Goal: Task Accomplishment & Management: Complete application form

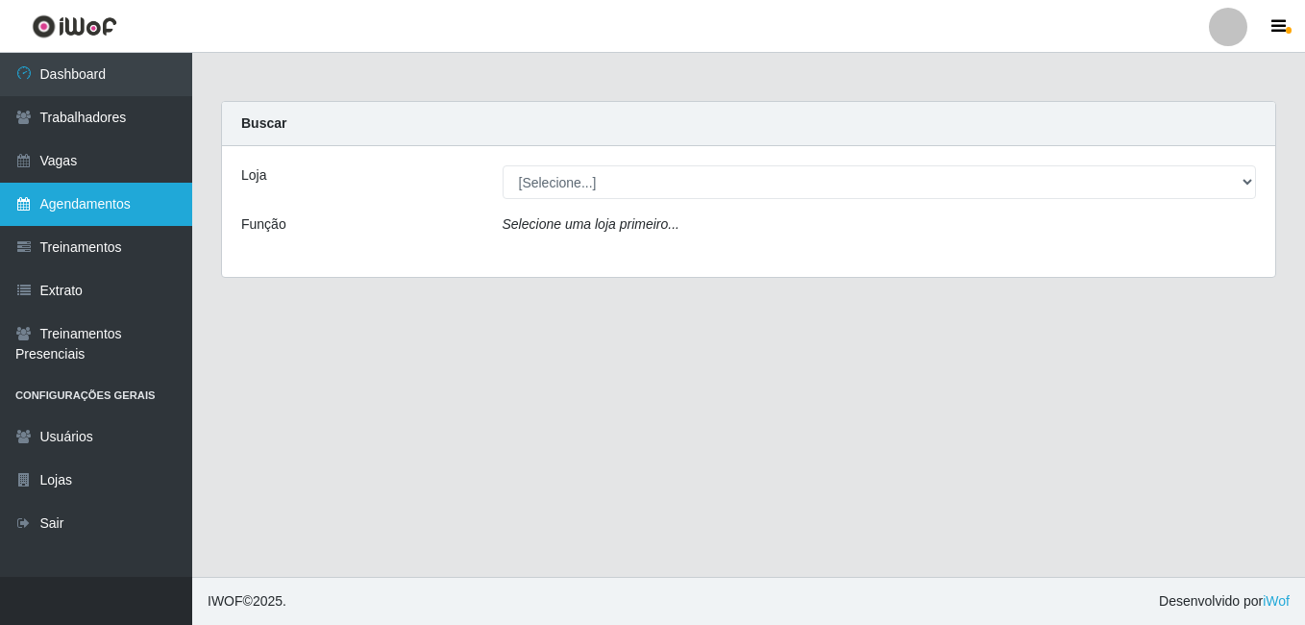
click at [80, 212] on link "Agendamentos" at bounding box center [96, 204] width 192 height 43
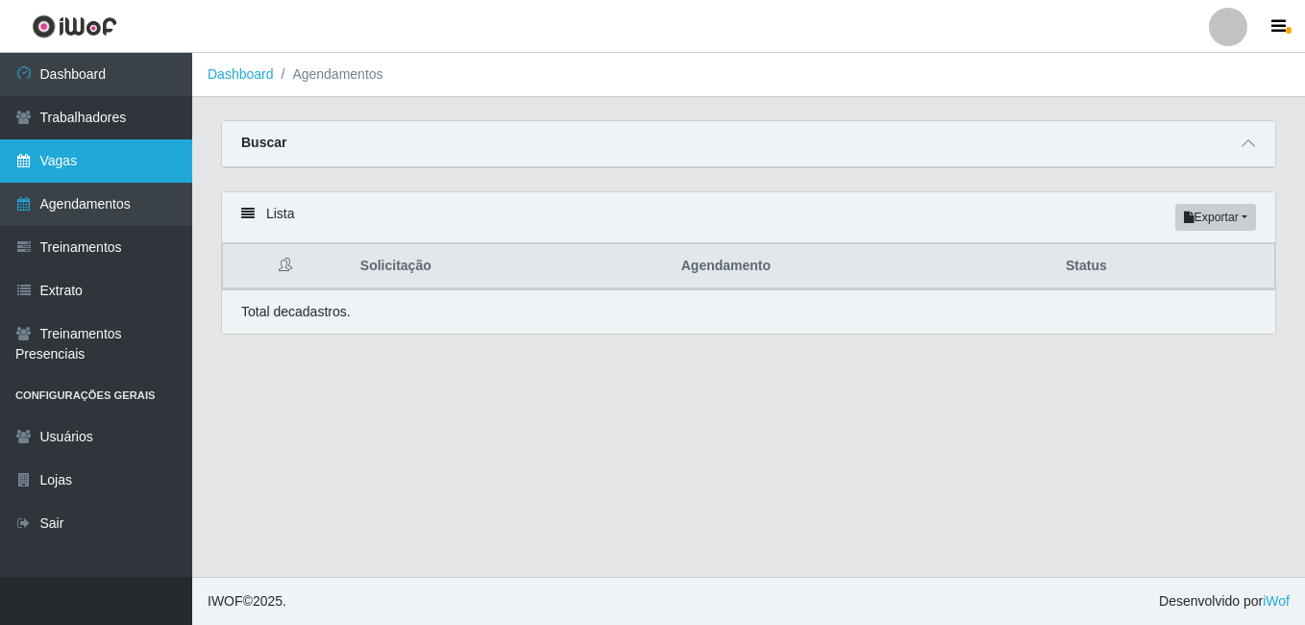
click at [72, 173] on link "Vagas" at bounding box center [96, 160] width 192 height 43
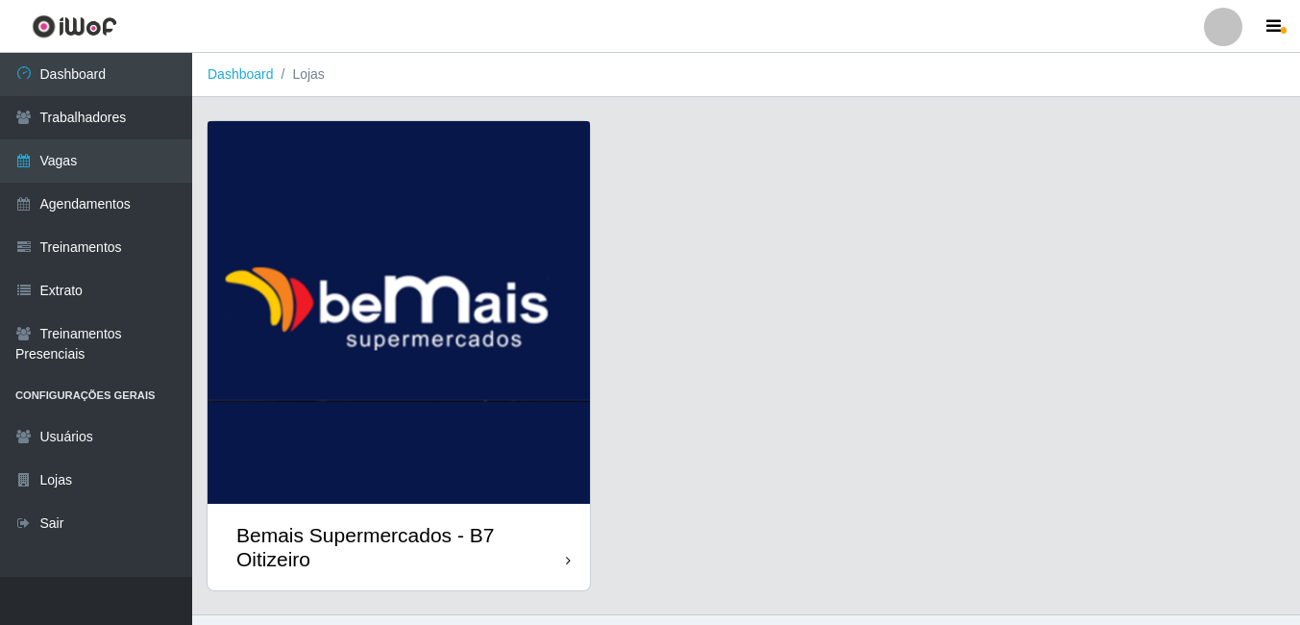
click at [327, 530] on div "Bemais Supermercados - B7 Oitizeiro" at bounding box center [401, 547] width 330 height 48
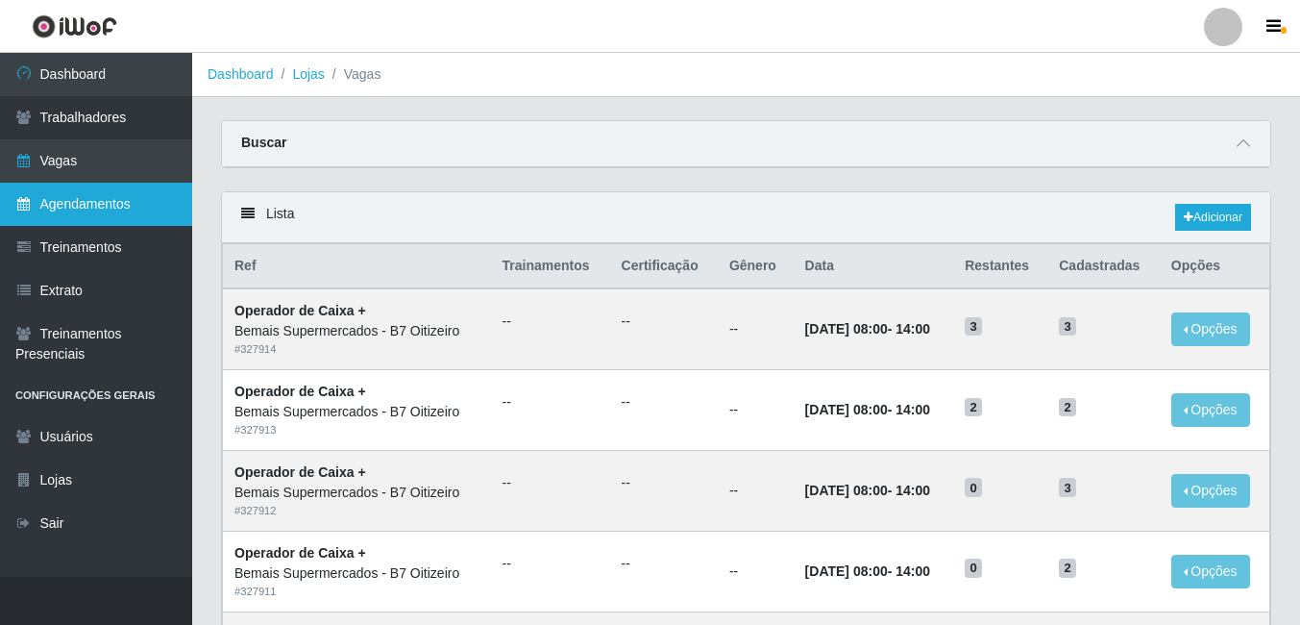
click at [104, 195] on link "Agendamentos" at bounding box center [96, 204] width 192 height 43
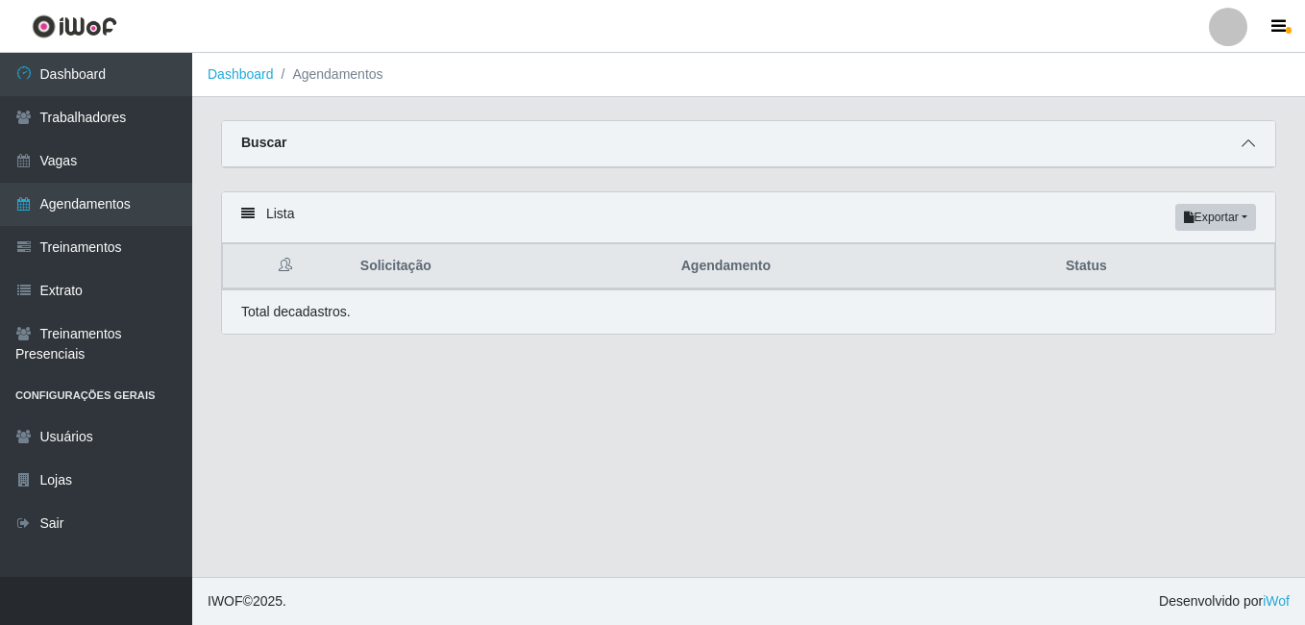
click at [1238, 151] on span at bounding box center [1248, 144] width 23 height 22
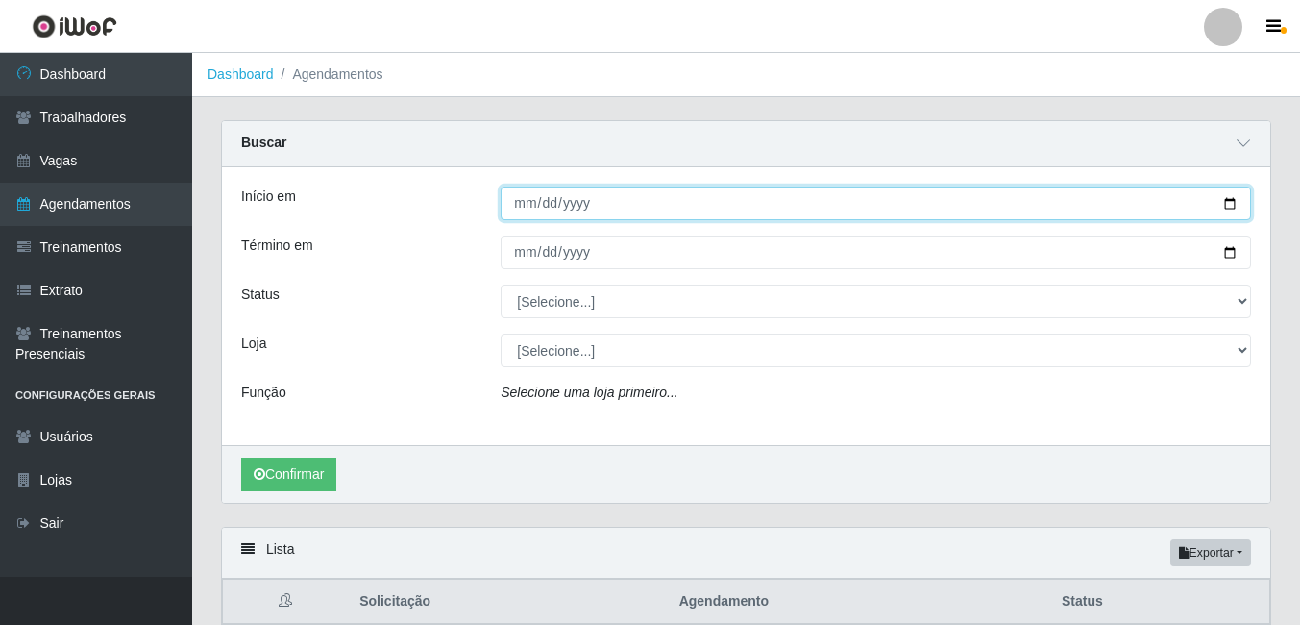
click at [573, 210] on input "Início em" at bounding box center [876, 203] width 750 height 34
click at [523, 201] on input "Início em" at bounding box center [876, 203] width 750 height 34
click at [531, 201] on input "Início em" at bounding box center [876, 203] width 750 height 34
type input "[DATE]"
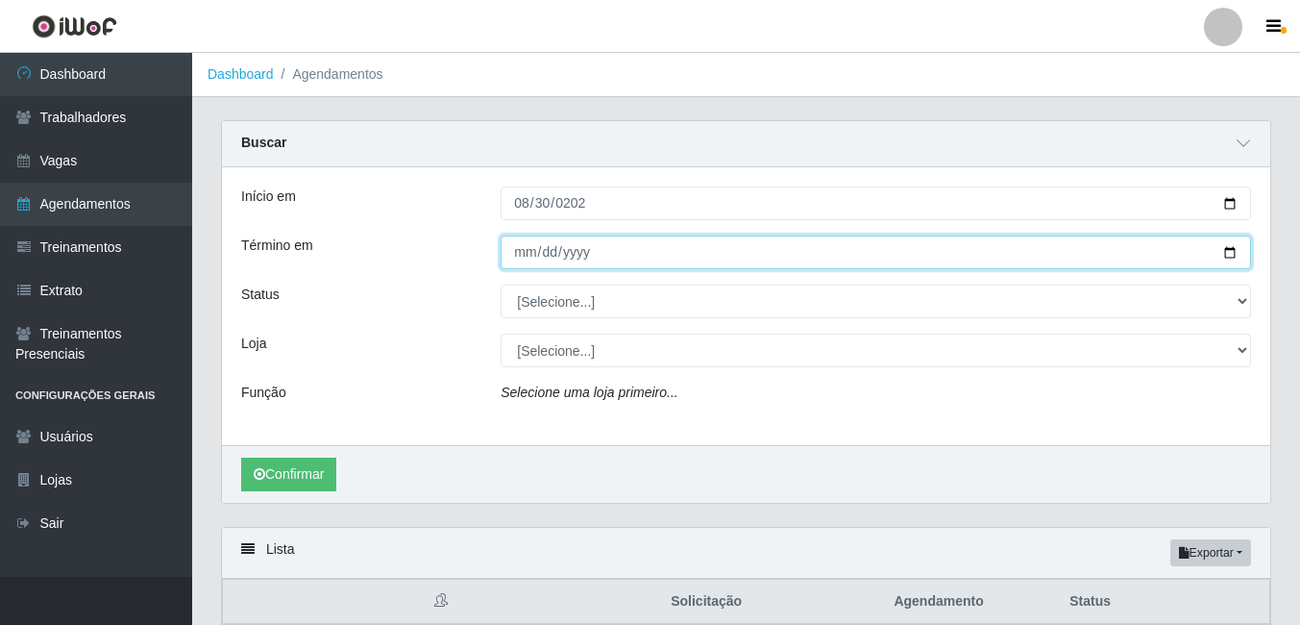
click at [518, 238] on input "Término em" at bounding box center [876, 252] width 750 height 34
type input "[DATE]"
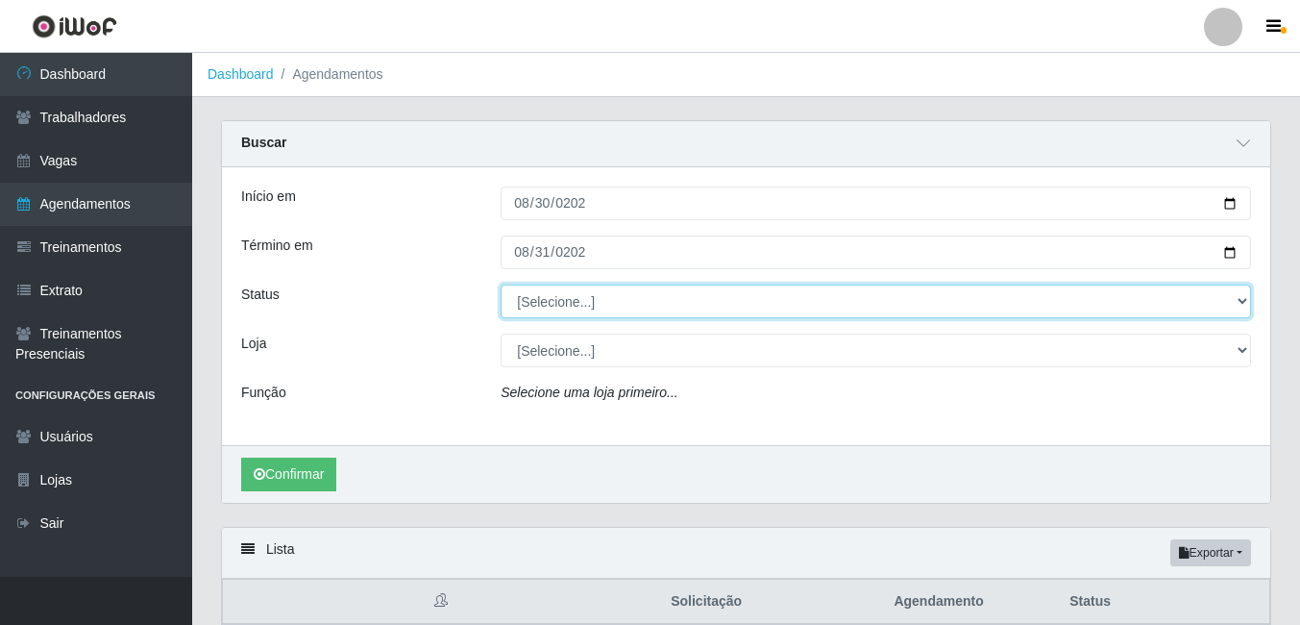
drag, startPoint x: 584, startPoint y: 298, endPoint x: 584, endPoint y: 309, distance: 11.5
click at [584, 298] on select "[Selecione...] AGENDADO AGUARDANDO LIBERAR EM ANDAMENTO EM REVISÃO FINALIZADO C…" at bounding box center [876, 301] width 750 height 34
select select "AGENDADO"
click at [501, 285] on select "[Selecione...] AGENDADO AGUARDANDO LIBERAR EM ANDAMENTO EM REVISÃO FINALIZADO C…" at bounding box center [876, 301] width 750 height 34
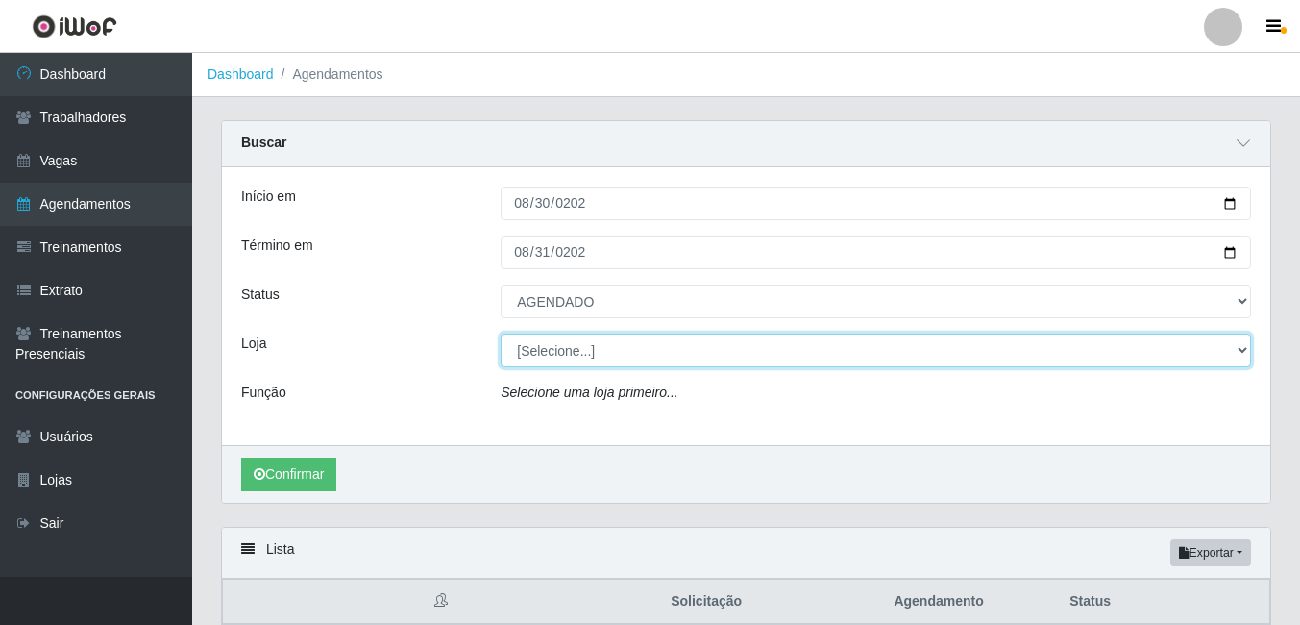
click at [517, 353] on select "[Selecione...] Bemais Supermercados - B7 Oitizeiro" at bounding box center [876, 350] width 750 height 34
select select "411"
click at [501, 334] on select "[Selecione...] Bemais Supermercados - B7 Oitizeiro" at bounding box center [876, 350] width 750 height 34
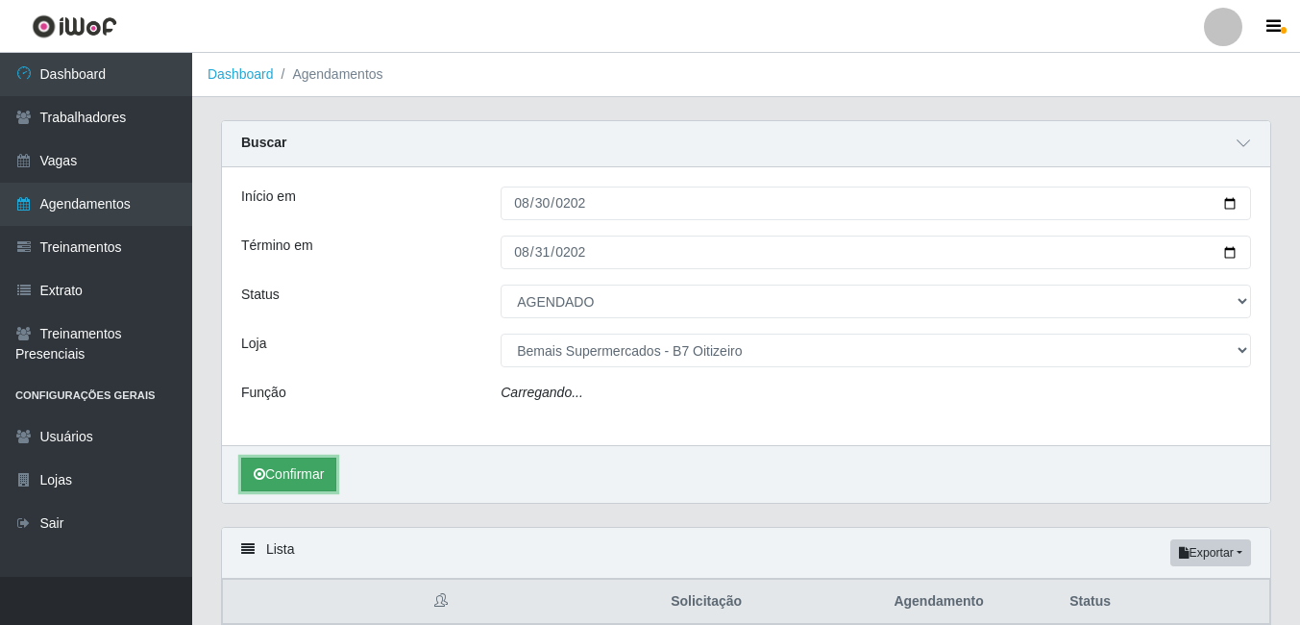
click at [304, 491] on button "Confirmar" at bounding box center [288, 474] width 95 height 34
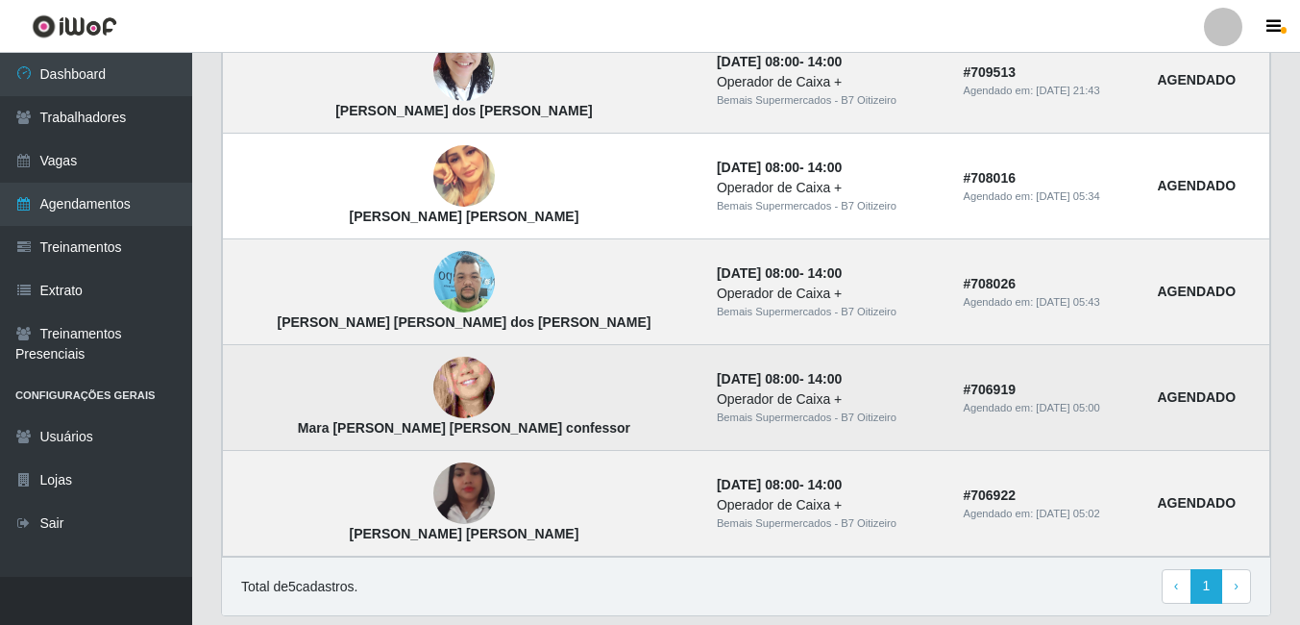
scroll to position [570, 0]
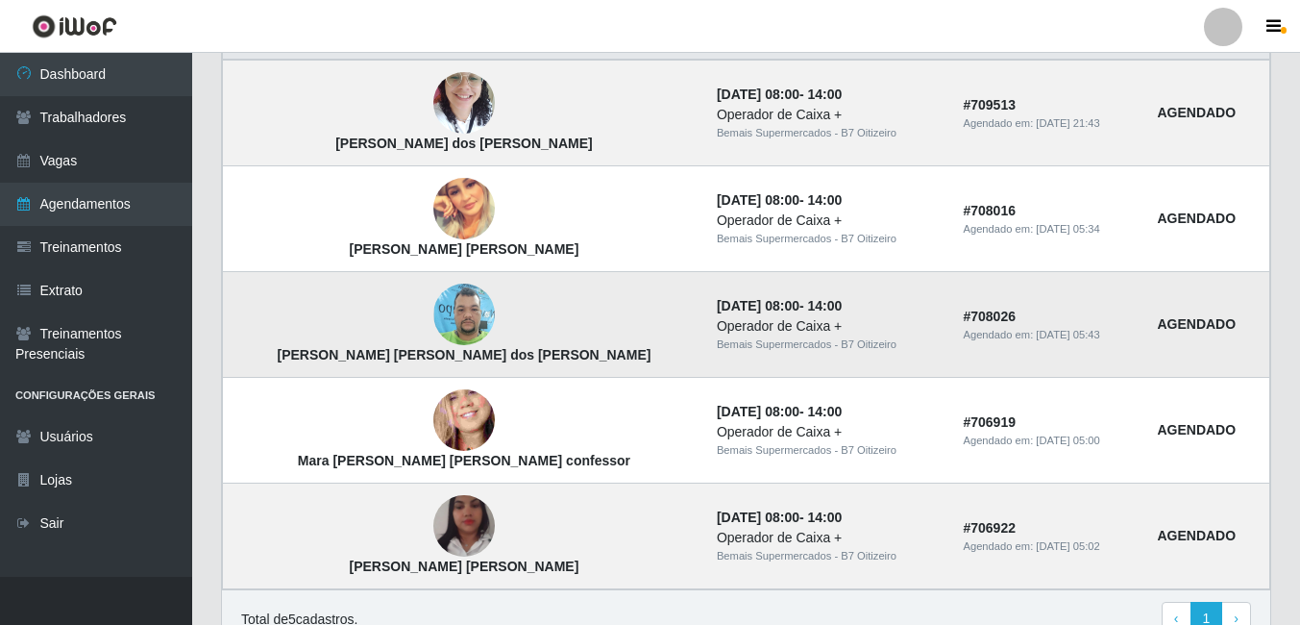
click at [433, 314] on img at bounding box center [463, 315] width 61 height 82
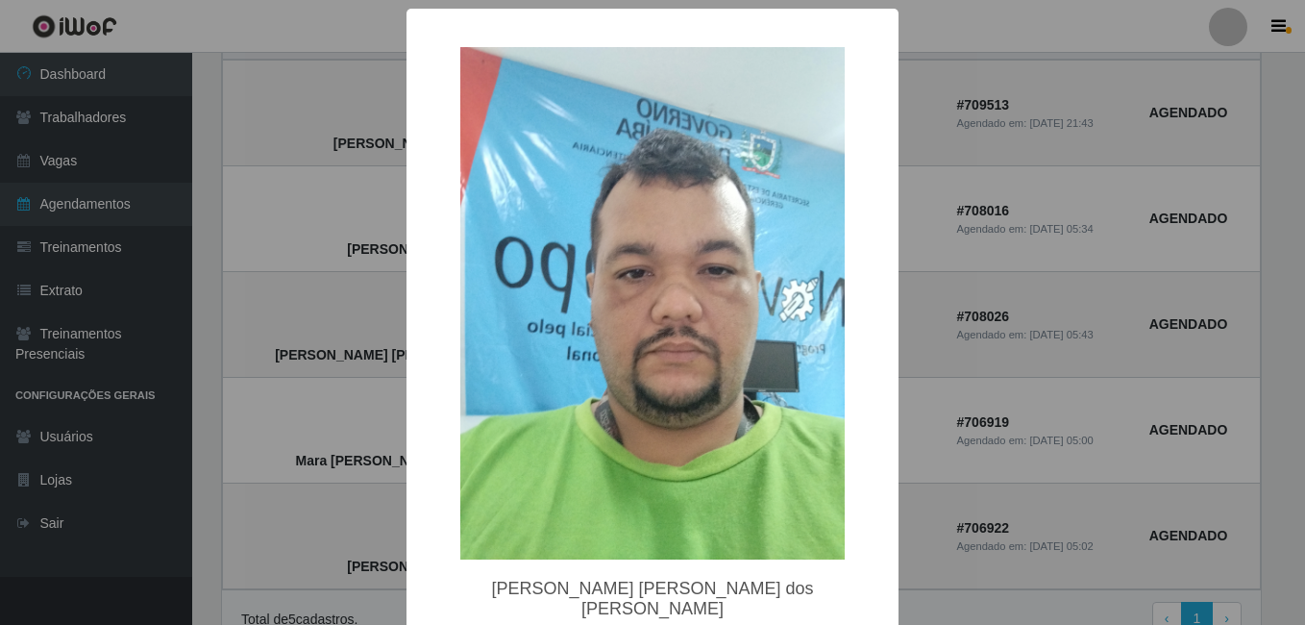
click at [353, 316] on div "× [PERSON_NAME] [PERSON_NAME] dos [PERSON_NAME] OK Cancel" at bounding box center [652, 312] width 1305 height 625
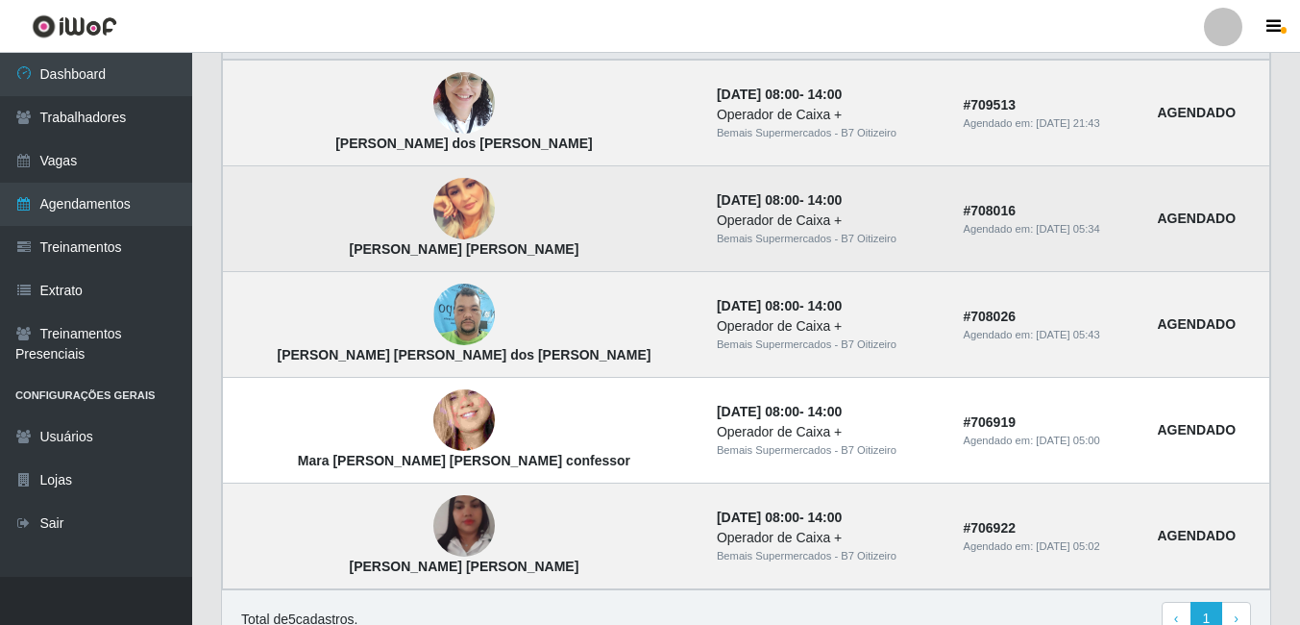
click at [433, 200] on img at bounding box center [463, 208] width 61 height 61
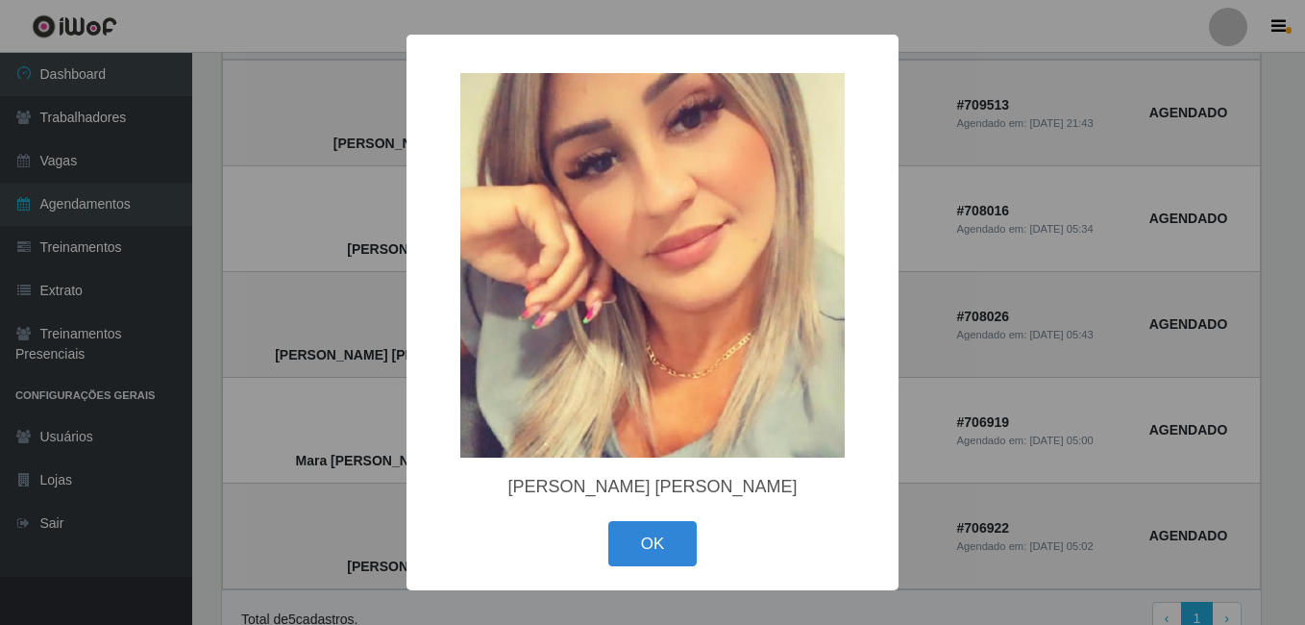
click at [373, 208] on div "× [PERSON_NAME] [PERSON_NAME] OK Cancel" at bounding box center [652, 312] width 1305 height 625
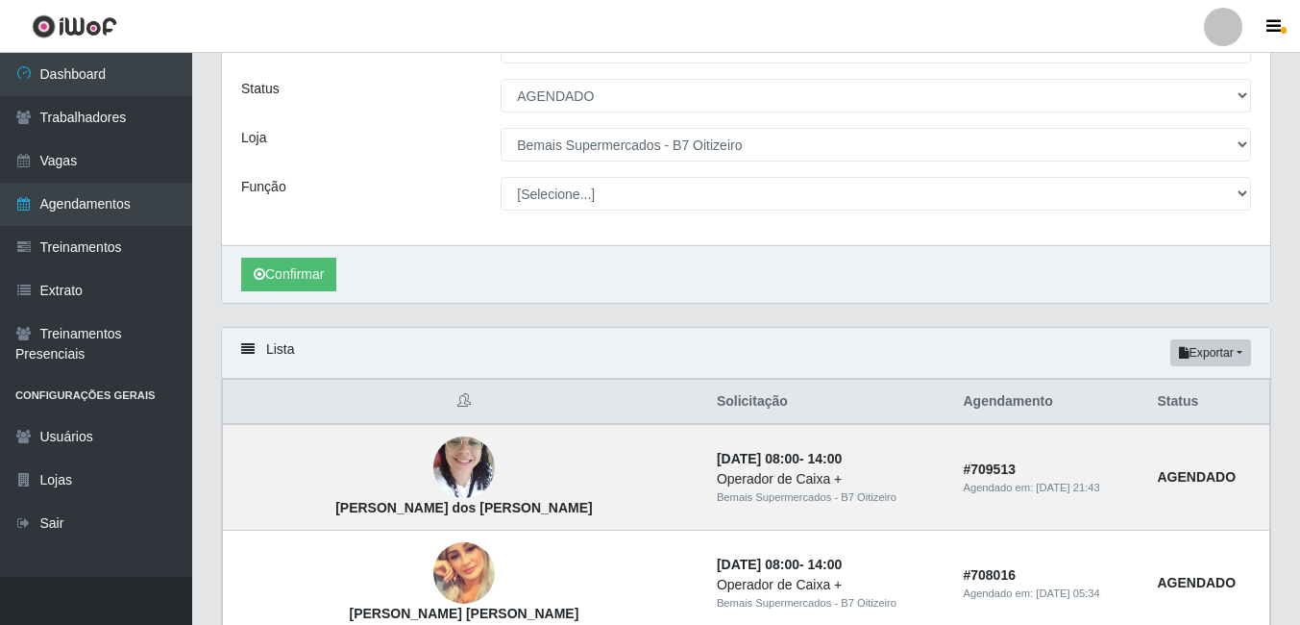
scroll to position [185, 0]
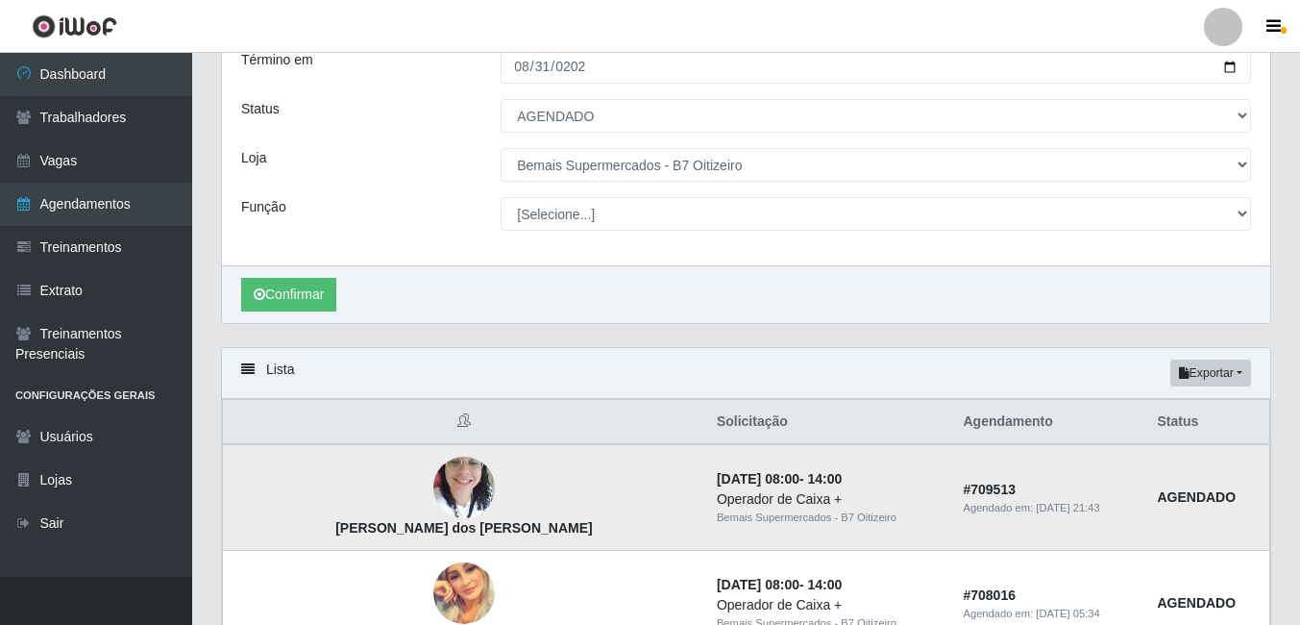
click at [433, 472] on img at bounding box center [463, 488] width 61 height 82
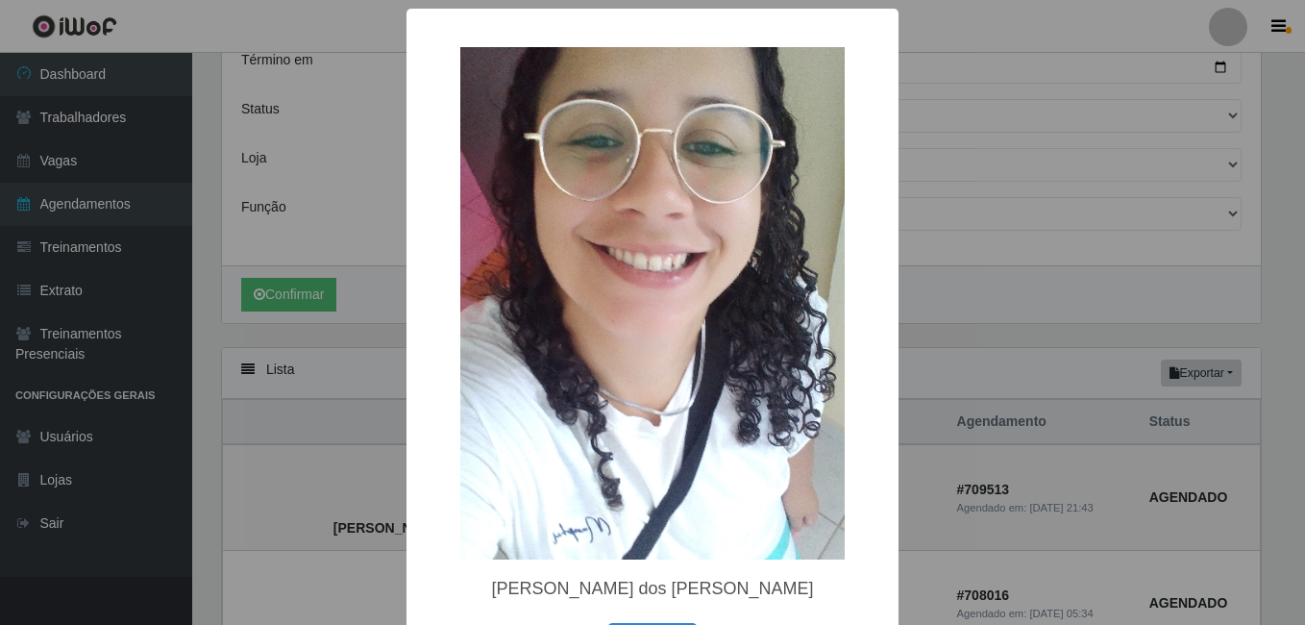
click at [324, 470] on div "× [PERSON_NAME] dos [PERSON_NAME] OK Cancel" at bounding box center [652, 312] width 1305 height 625
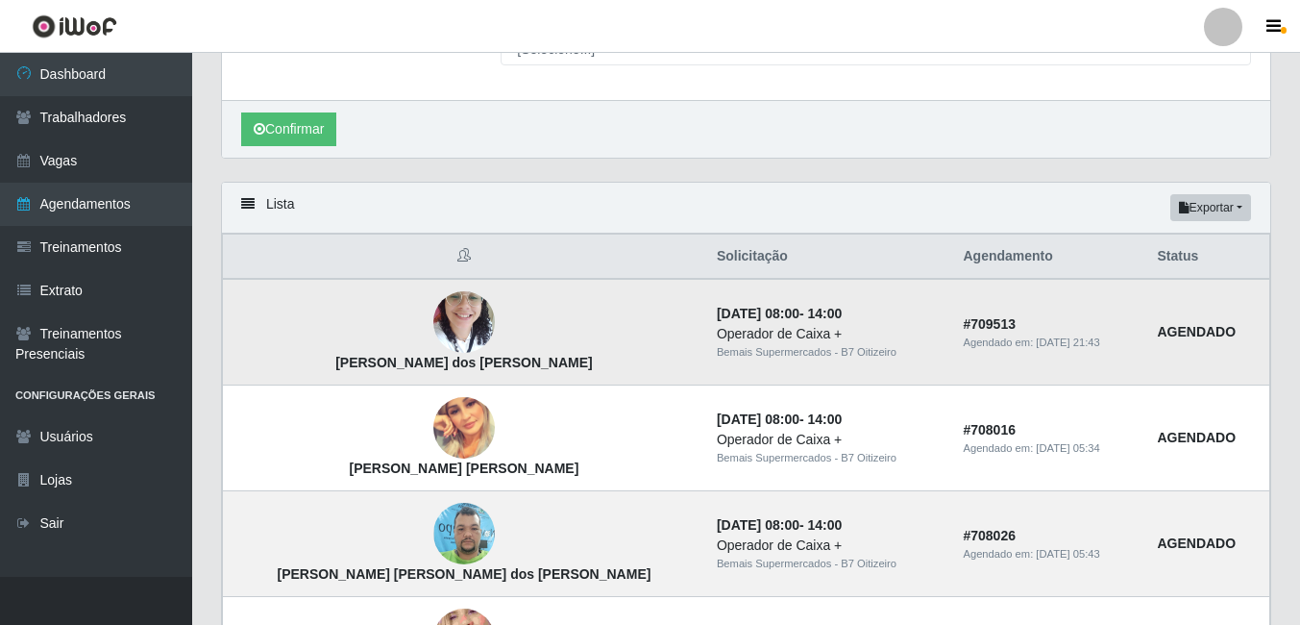
scroll to position [378, 0]
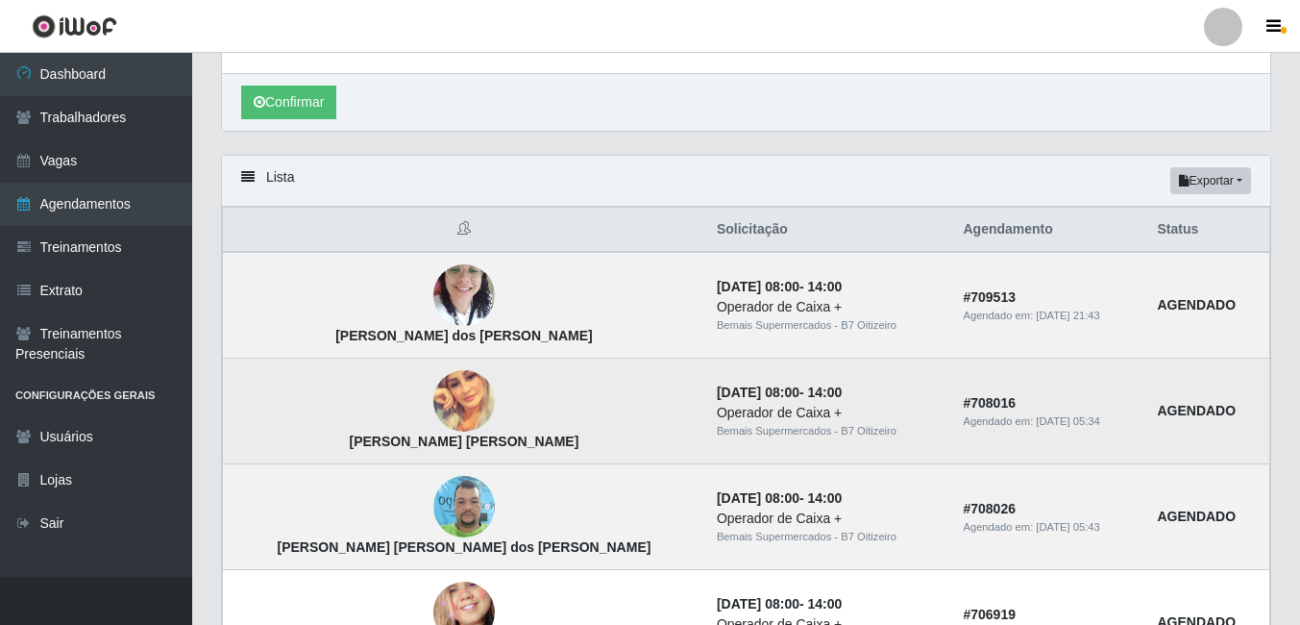
click at [433, 397] on img at bounding box center [463, 400] width 61 height 61
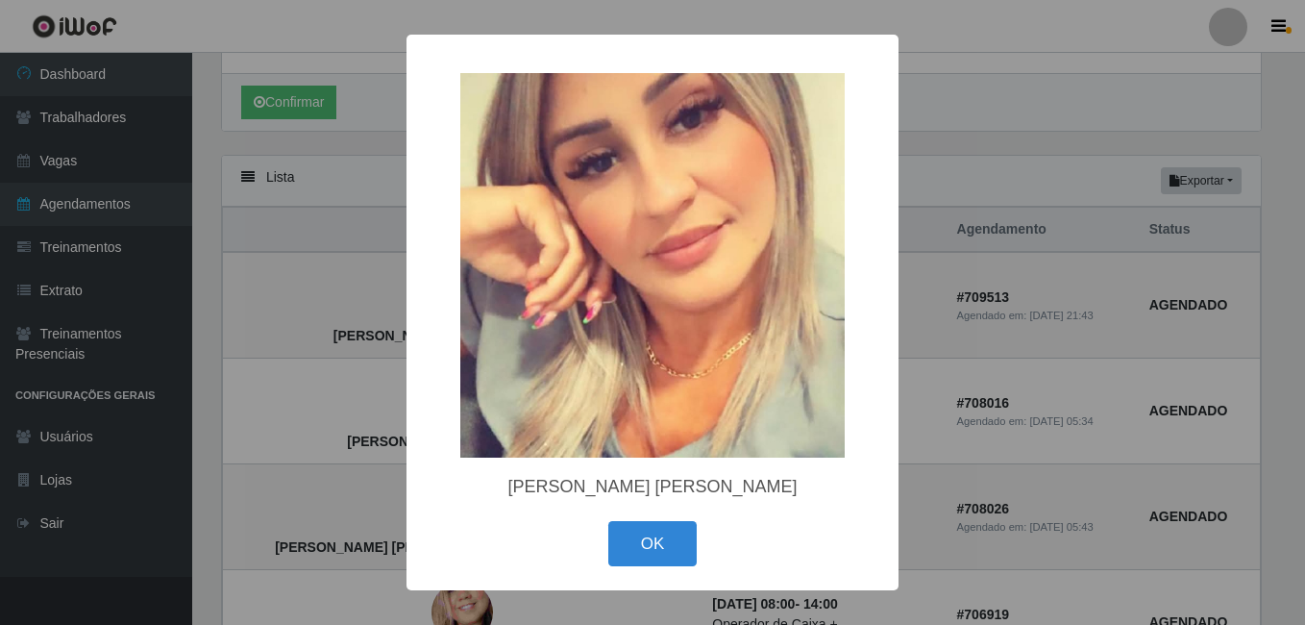
click at [340, 392] on div "× [PERSON_NAME] [PERSON_NAME] OK Cancel" at bounding box center [652, 312] width 1305 height 625
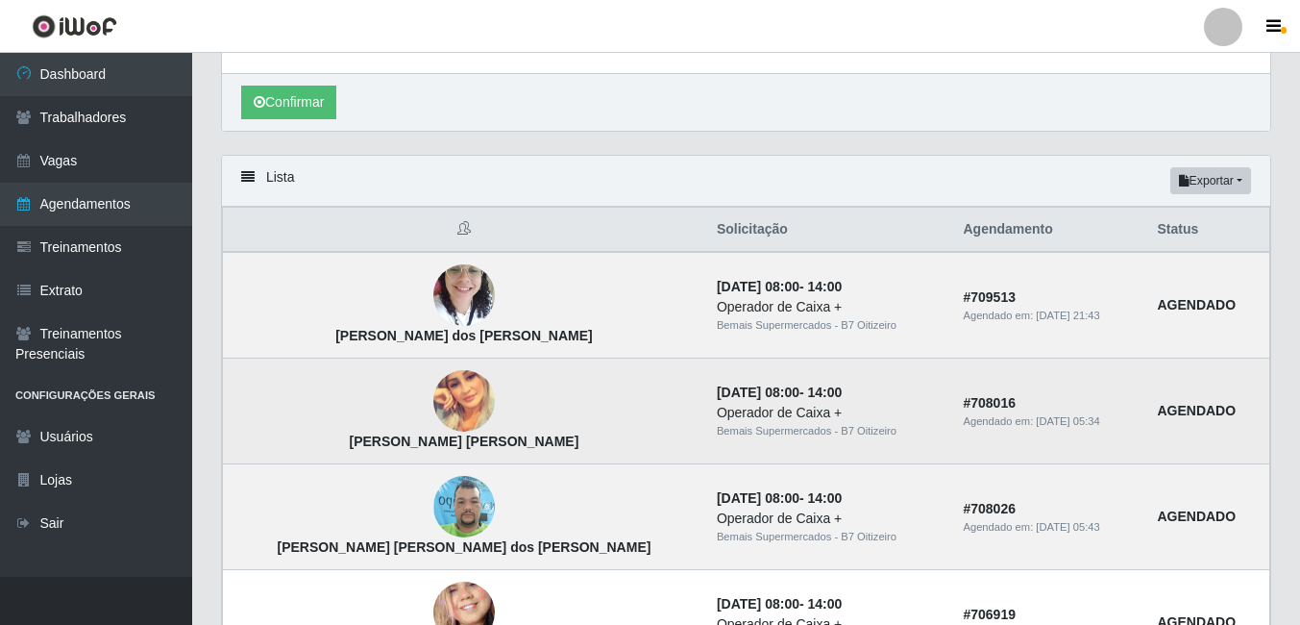
scroll to position [474, 0]
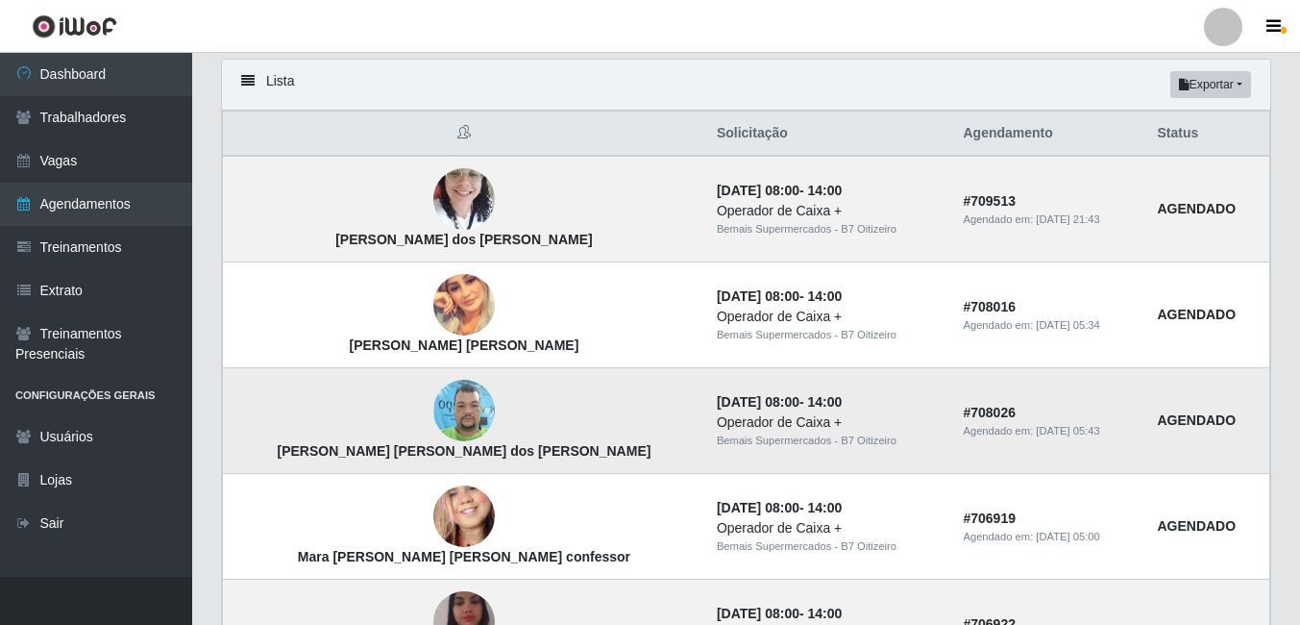
click at [433, 425] on img at bounding box center [463, 411] width 61 height 82
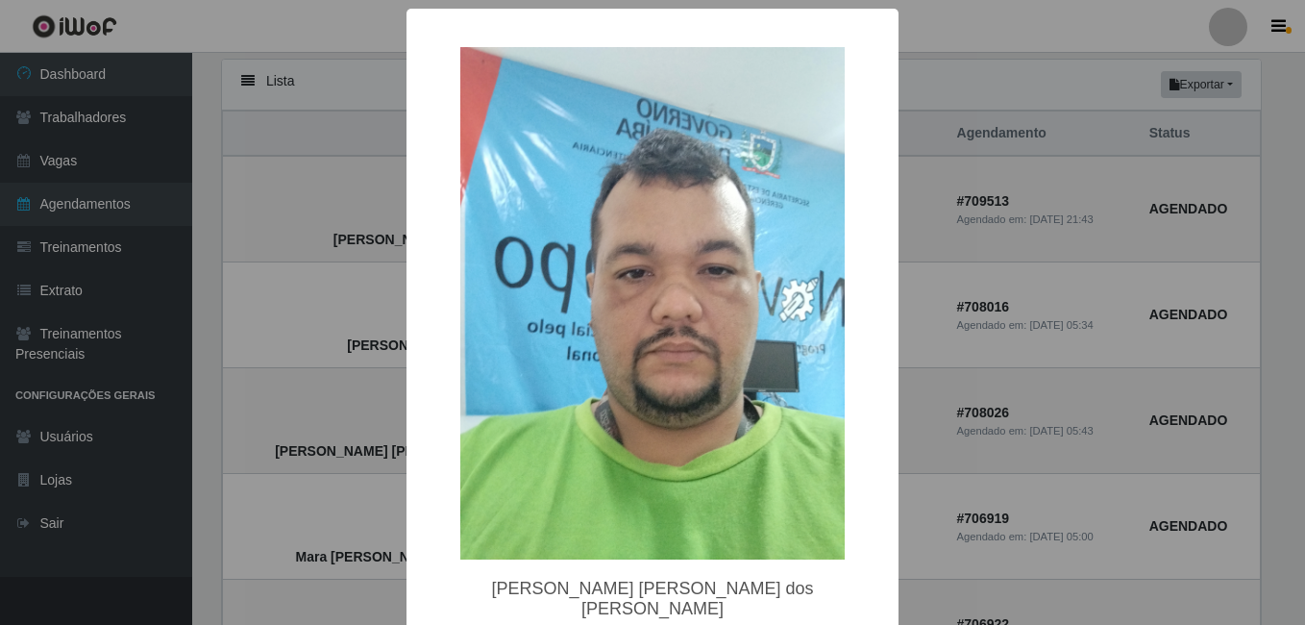
click at [352, 395] on div "× [PERSON_NAME] [PERSON_NAME] dos [PERSON_NAME] OK Cancel" at bounding box center [652, 312] width 1305 height 625
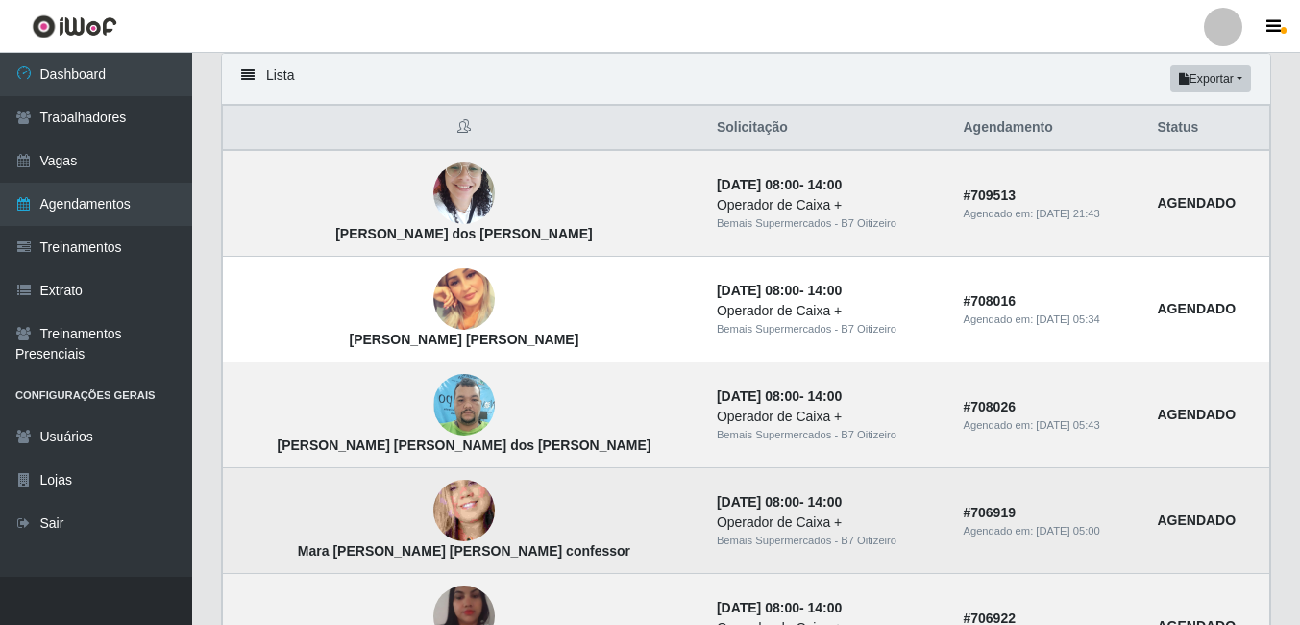
scroll to position [570, 0]
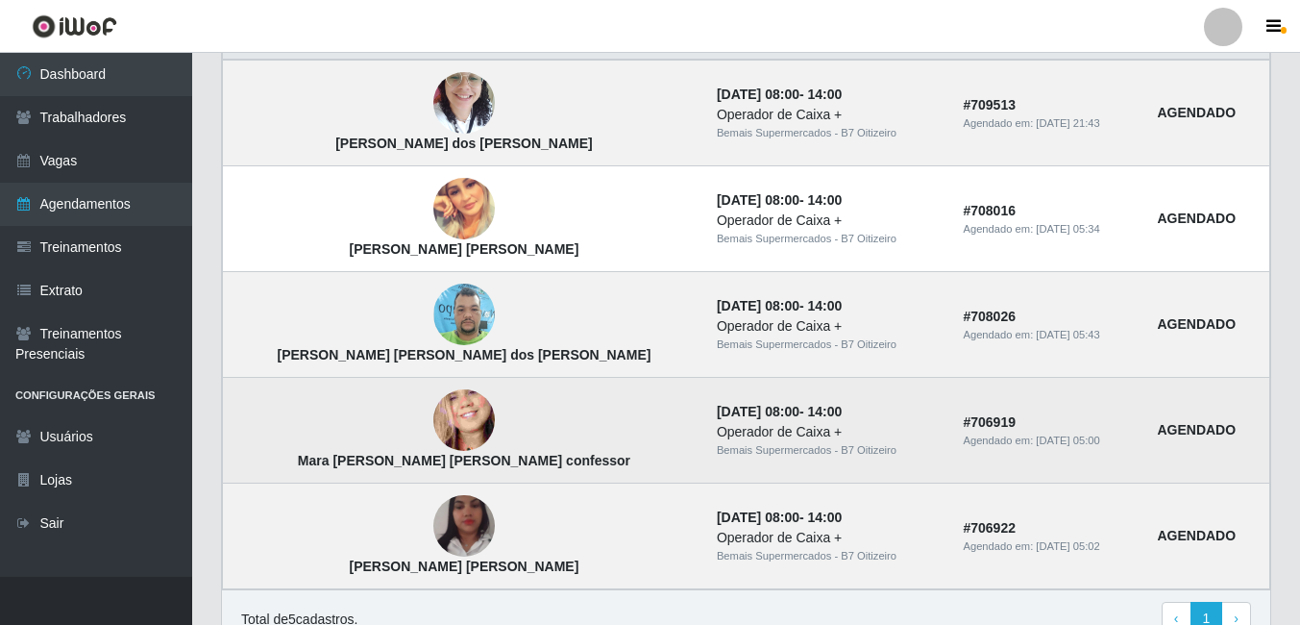
click at [433, 437] on img at bounding box center [463, 421] width 61 height 134
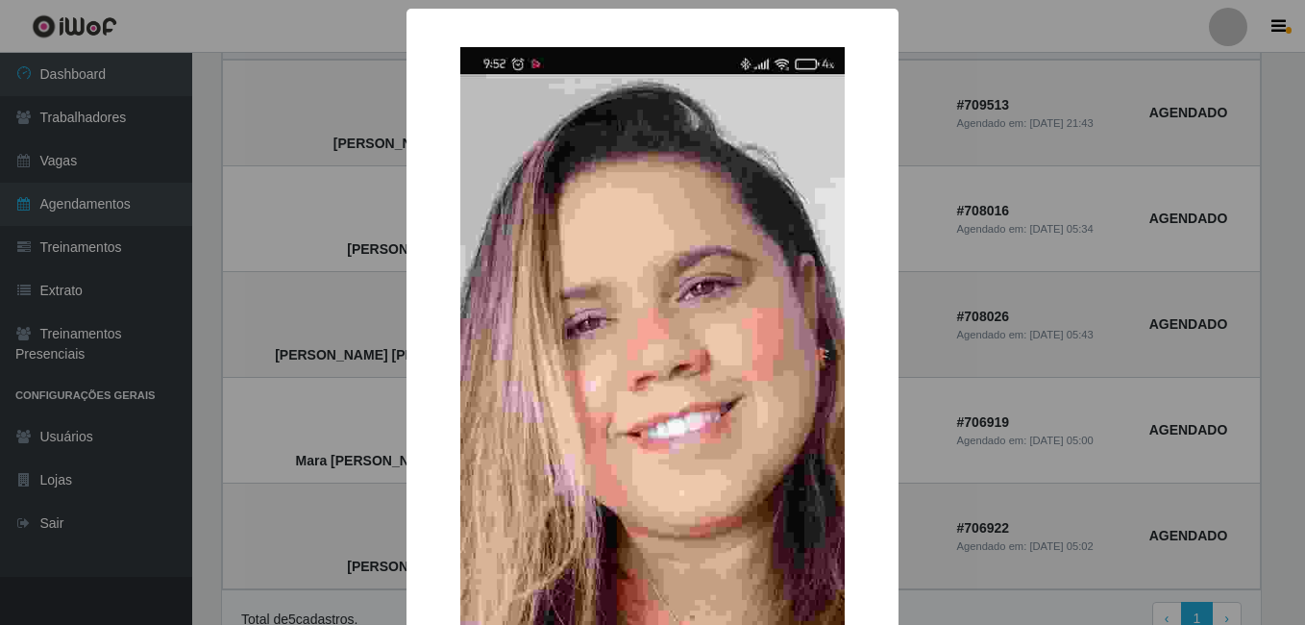
click at [366, 433] on div "× Mara [PERSON_NAME] [PERSON_NAME] confessor OK Cancel" at bounding box center [652, 312] width 1305 height 625
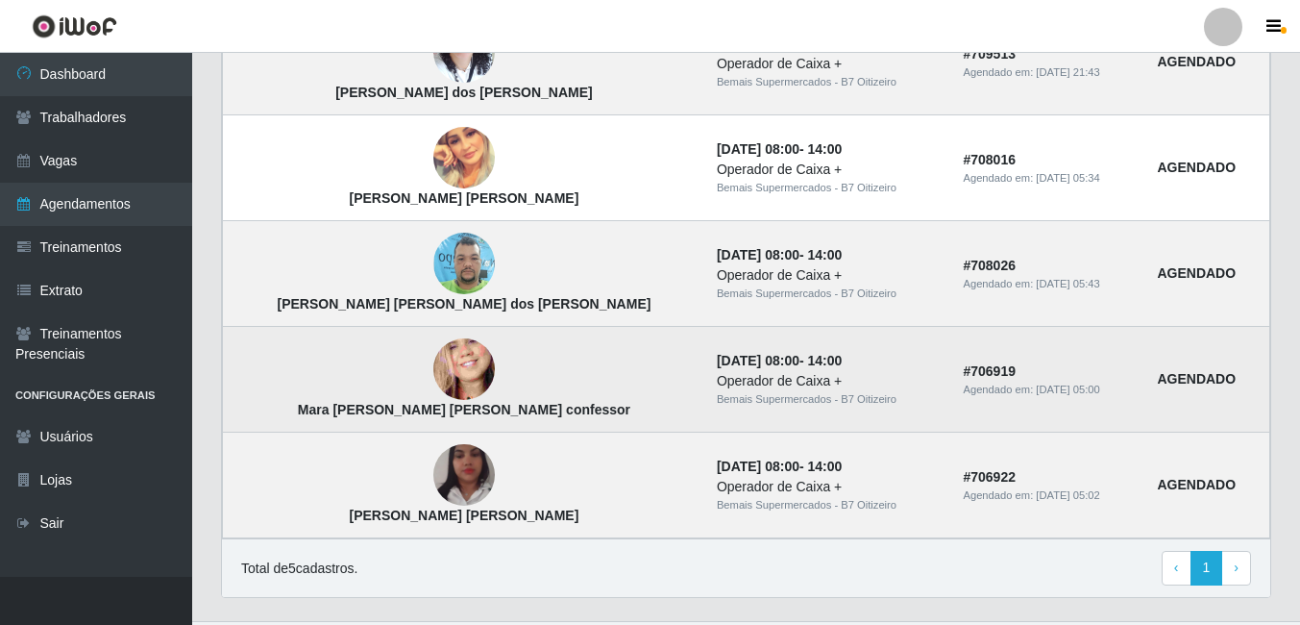
scroll to position [666, 0]
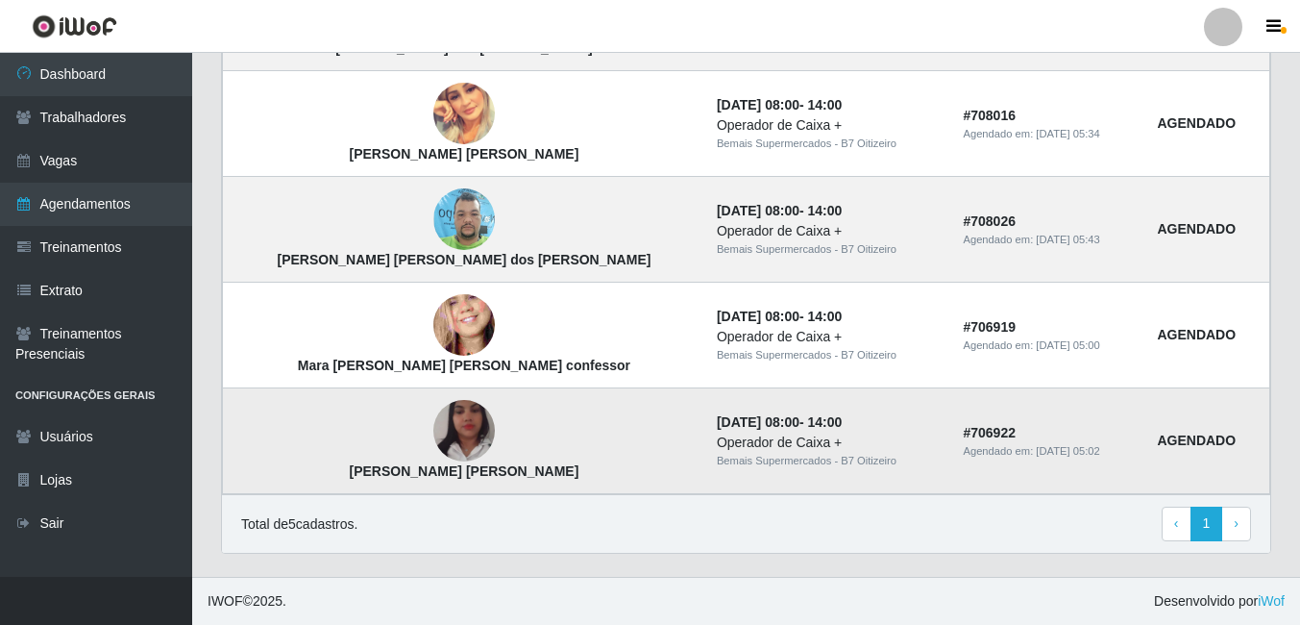
click at [433, 425] on img at bounding box center [463, 432] width 61 height 110
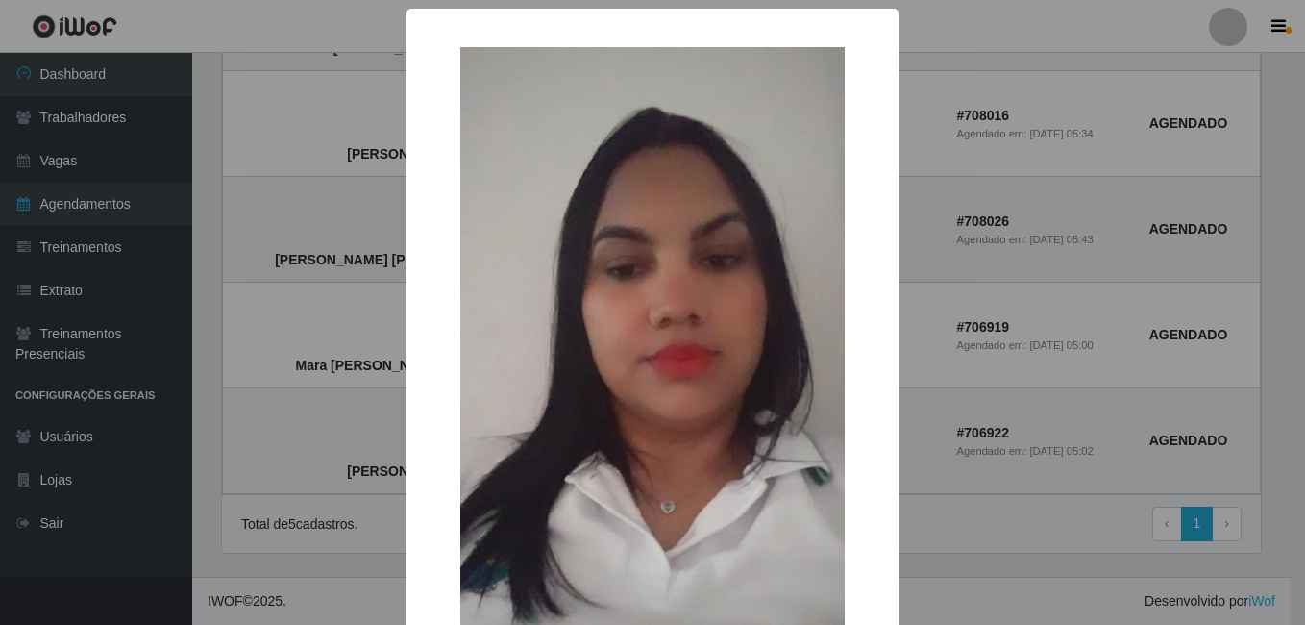
click at [355, 409] on div "× [PERSON_NAME] [PERSON_NAME]" at bounding box center [652, 312] width 1305 height 625
